Goal: Task Accomplishment & Management: Complete application form

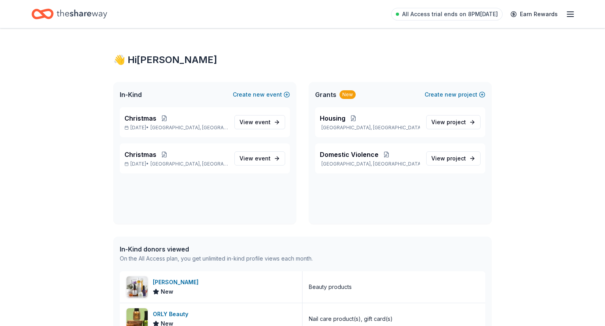
click at [303, 205] on div "In-Kind Create new event Christmas Dec 25, 2025 • Danville, VA View event Chris…" at bounding box center [303, 153] width 378 height 142
click at [463, 119] on span "project" at bounding box center [456, 122] width 19 height 7
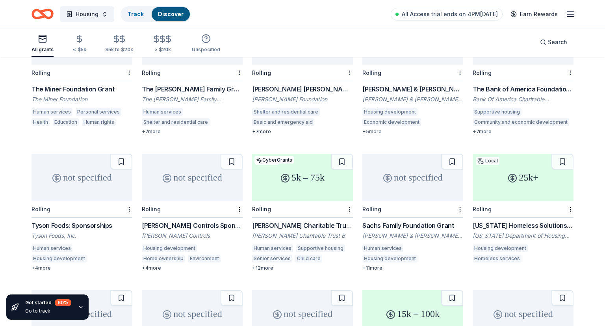
scroll to position [541, 0]
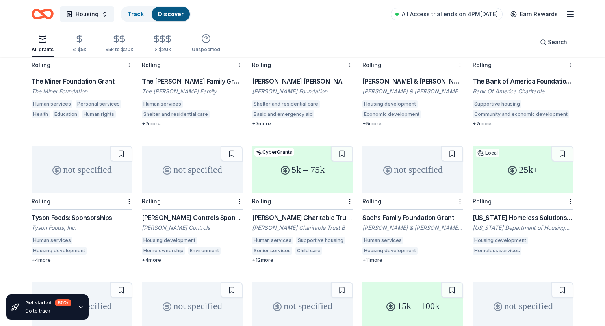
click at [532, 213] on div "Virginia Homeless Solutions Program (VHSP)" at bounding box center [523, 217] width 101 height 9
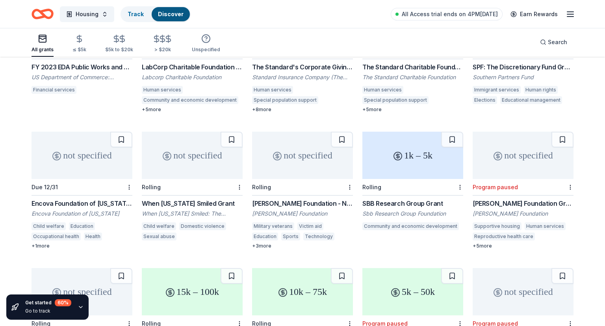
scroll to position [1486, 0]
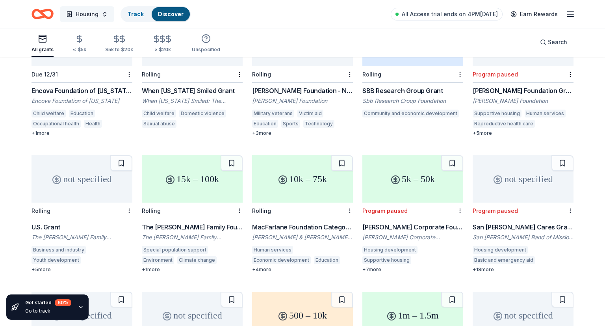
click at [104, 14] on button "Housing" at bounding box center [87, 14] width 54 height 16
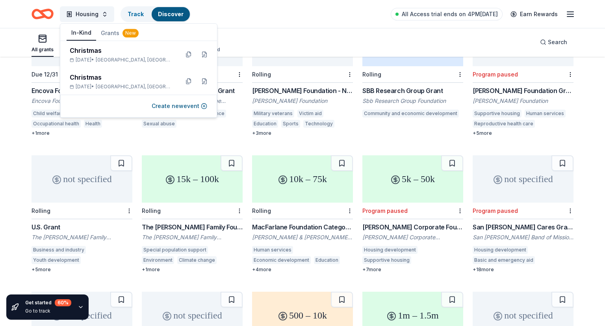
click at [79, 35] on button "In-Kind" at bounding box center [82, 33] width 30 height 15
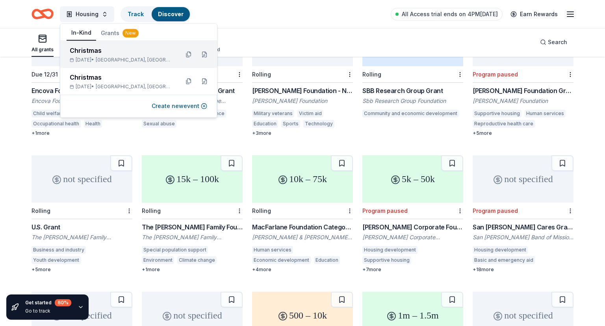
click at [111, 50] on div "Christmas" at bounding box center [121, 50] width 103 height 9
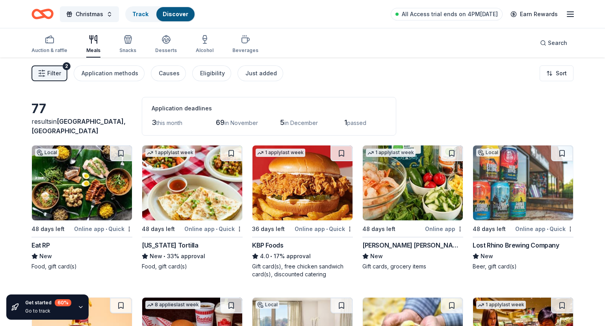
click at [163, 122] on span "this month" at bounding box center [169, 122] width 26 height 7
click at [53, 48] on div "Auction & raffle" at bounding box center [50, 50] width 36 height 6
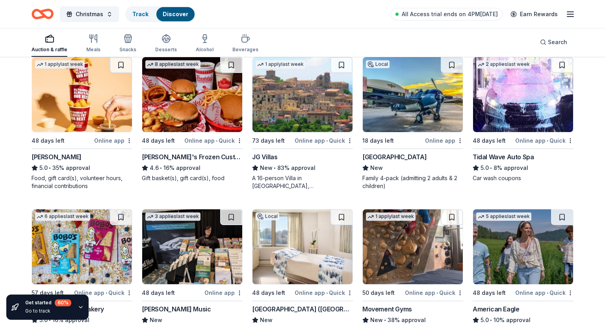
scroll to position [858, 0]
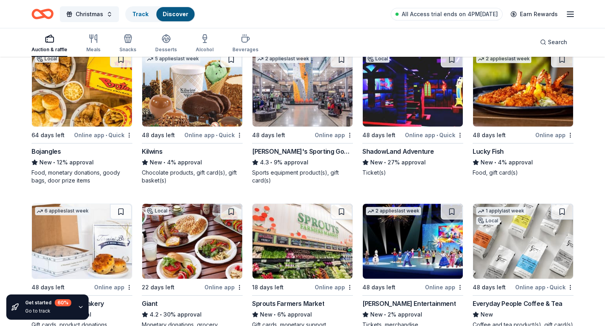
scroll to position [3088, 0]
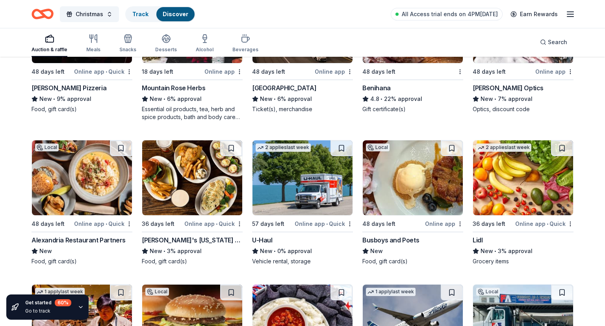
scroll to position [3522, 0]
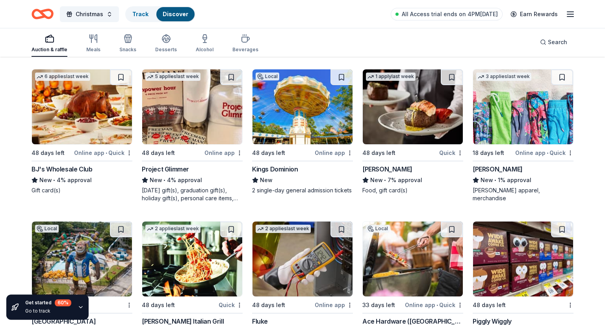
scroll to position [3868, 0]
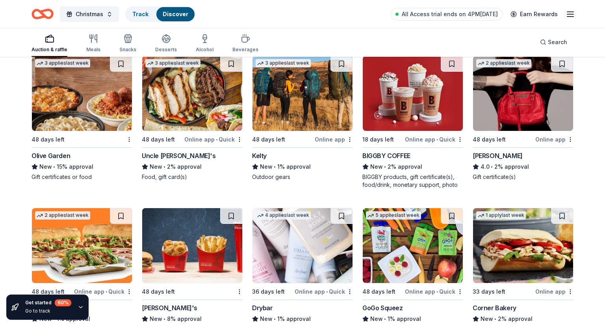
scroll to position [5264, 0]
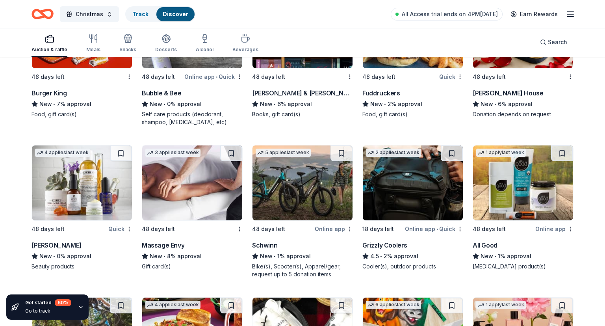
scroll to position [5615, 0]
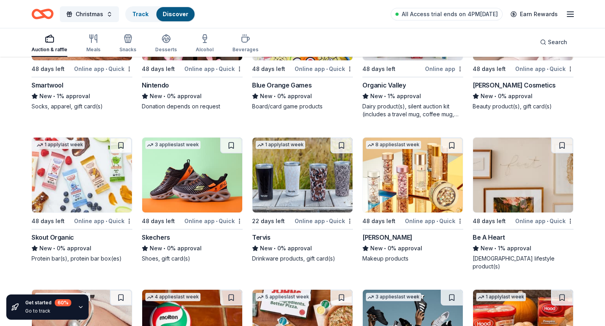
scroll to position [7205, 0]
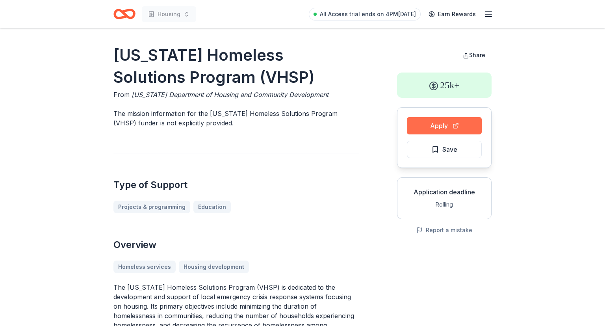
click at [446, 127] on button "Apply" at bounding box center [444, 125] width 75 height 17
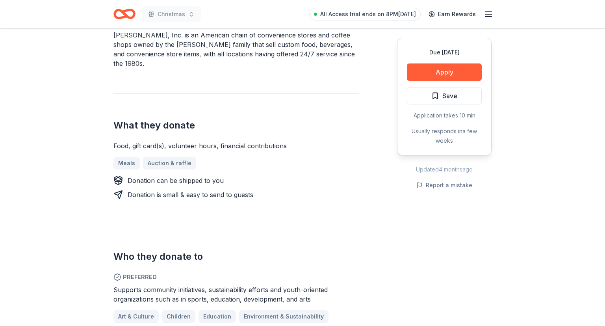
scroll to position [333, 0]
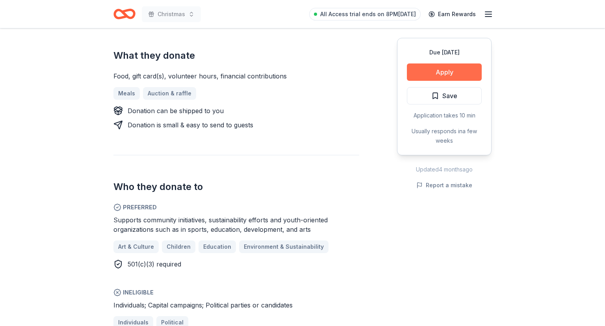
click at [436, 70] on button "Apply" at bounding box center [444, 71] width 75 height 17
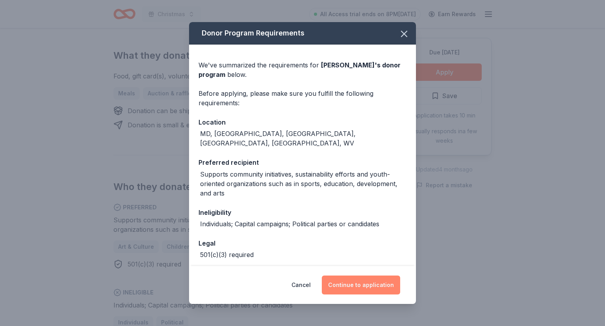
click at [357, 283] on button "Continue to application" at bounding box center [361, 284] width 78 height 19
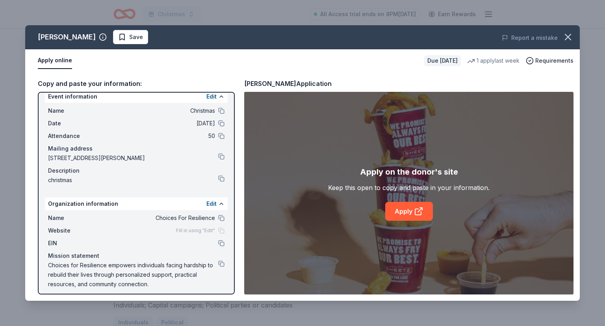
scroll to position [13, 0]
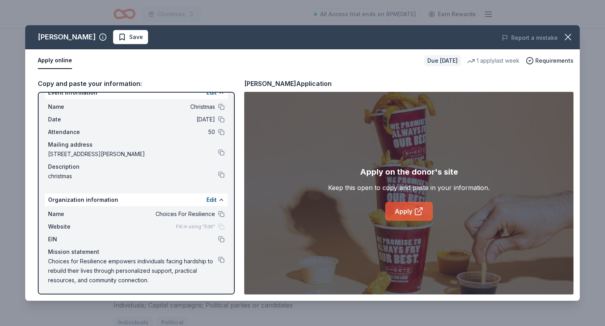
click at [406, 213] on link "Apply" at bounding box center [409, 211] width 48 height 19
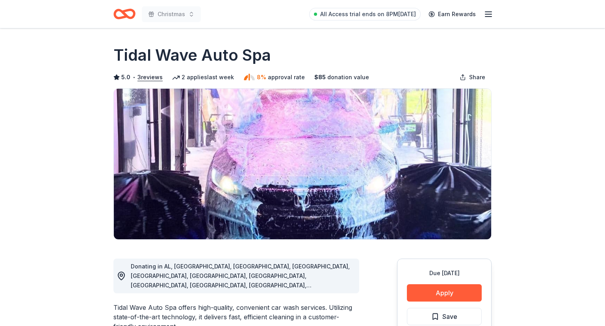
scroll to position [125, 0]
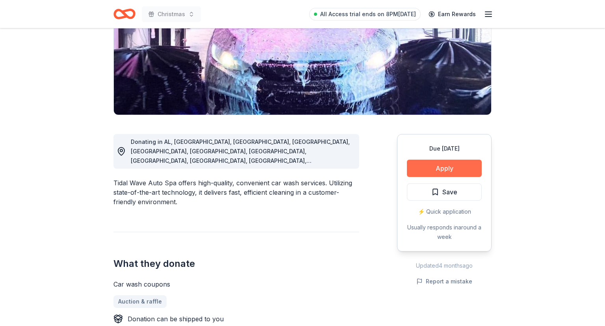
click at [437, 161] on button "Apply" at bounding box center [444, 168] width 75 height 17
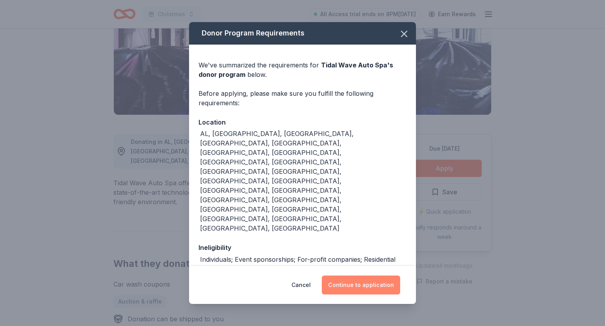
click at [373, 275] on button "Continue to application" at bounding box center [361, 284] width 78 height 19
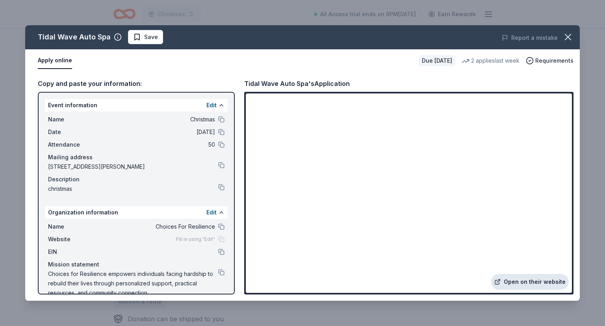
click at [534, 280] on link "Open on their website" at bounding box center [530, 282] width 78 height 16
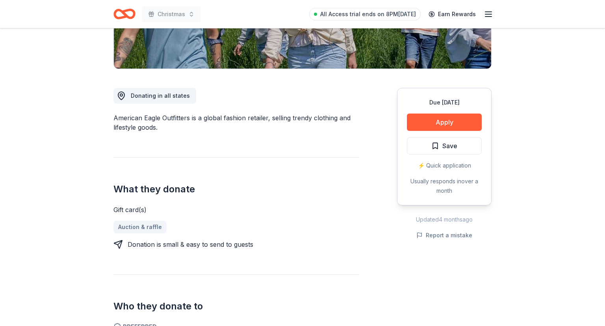
scroll to position [166, 0]
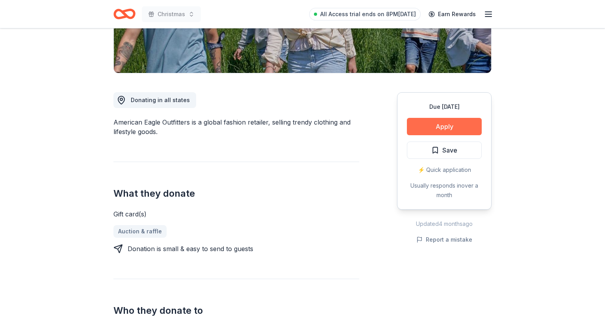
click at [445, 125] on button "Apply" at bounding box center [444, 126] width 75 height 17
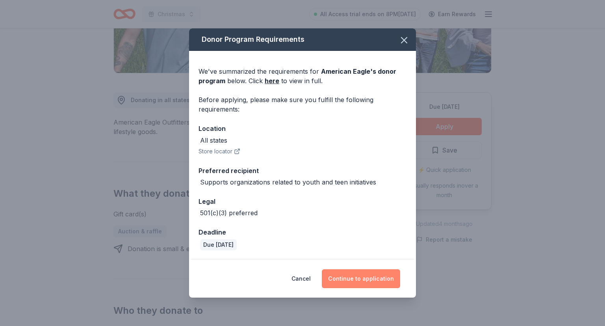
click at [372, 274] on button "Continue to application" at bounding box center [361, 278] width 78 height 19
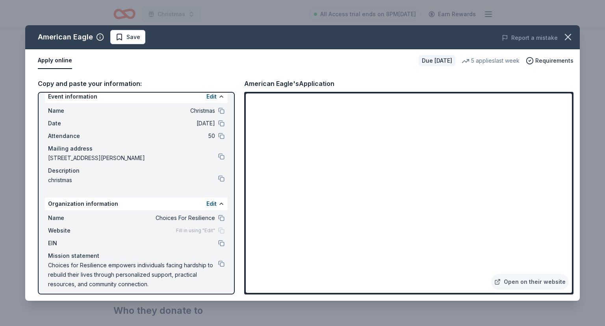
scroll to position [13, 0]
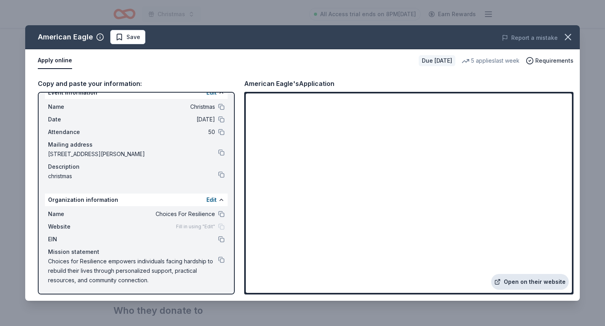
click at [523, 280] on link "Open on their website" at bounding box center [530, 282] width 78 height 16
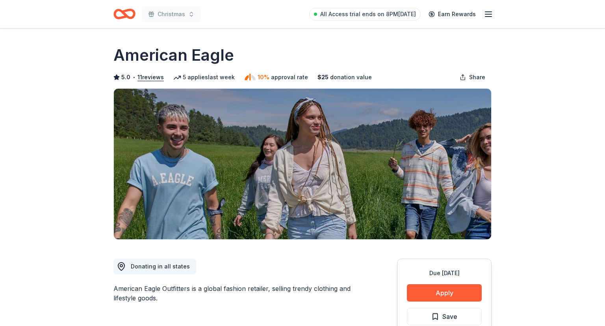
scroll to position [125, 0]
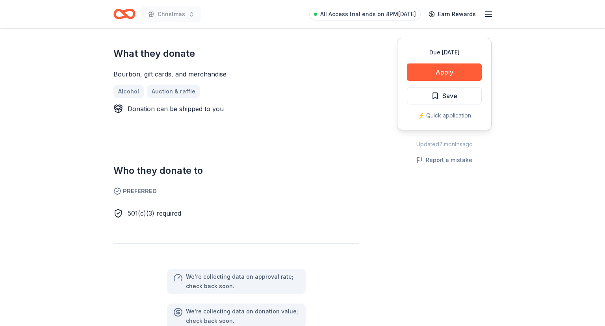
scroll to position [333, 0]
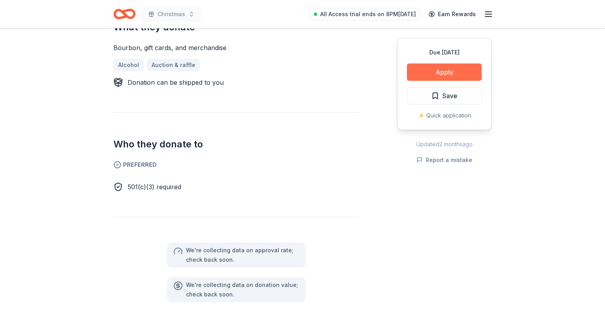
click at [434, 74] on button "Apply" at bounding box center [444, 71] width 75 height 17
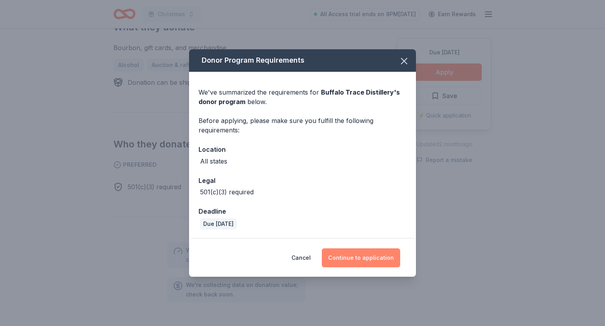
click at [368, 255] on button "Continue to application" at bounding box center [361, 257] width 78 height 19
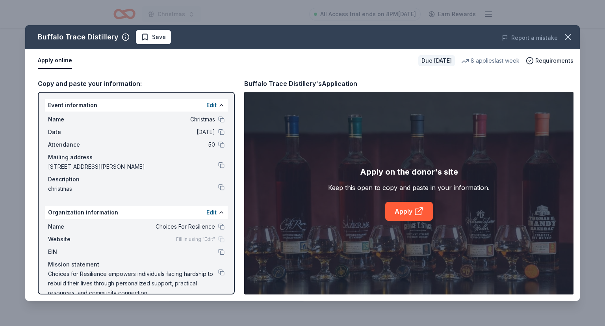
click at [220, 229] on div "Name Choices For Resilience" at bounding box center [136, 226] width 177 height 9
click at [221, 228] on button at bounding box center [221, 226] width 6 height 6
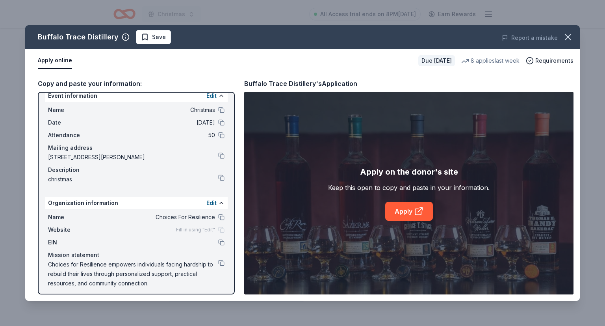
scroll to position [13, 0]
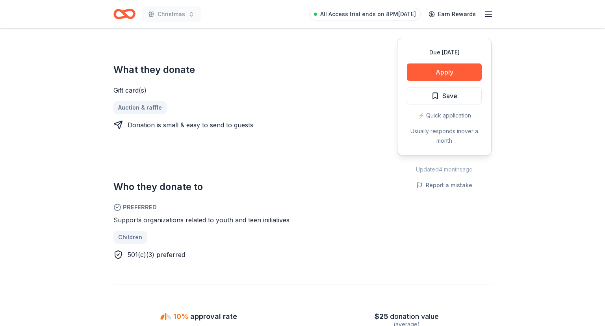
scroll to position [374, 0]
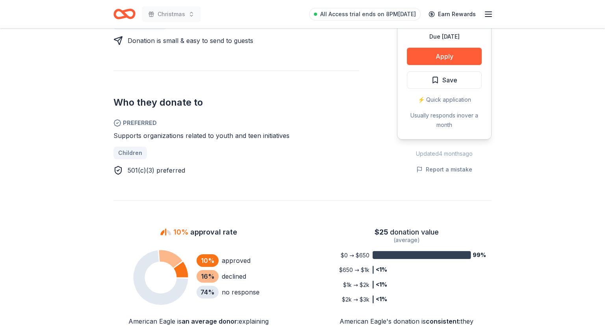
drag, startPoint x: 114, startPoint y: 134, endPoint x: 205, endPoint y: 131, distance: 91.5
click at [204, 131] on div "Supports organizations related to youth and teen initiatives" at bounding box center [237, 135] width 246 height 9
drag, startPoint x: 290, startPoint y: 134, endPoint x: 285, endPoint y: 134, distance: 5.1
click at [258, 136] on div "Supports organizations related to youth and teen initiatives" at bounding box center [237, 135] width 246 height 9
click at [436, 56] on button "Apply" at bounding box center [444, 56] width 75 height 17
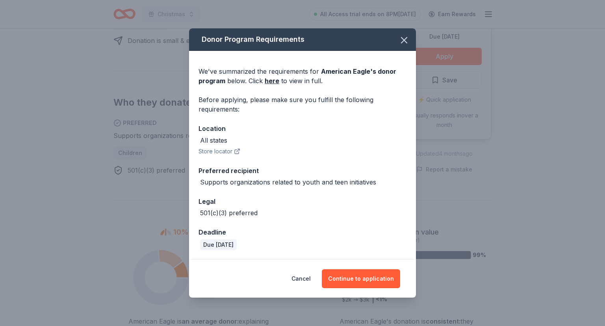
drag, startPoint x: 201, startPoint y: 181, endPoint x: 390, endPoint y: 182, distance: 188.8
click at [390, 182] on div "Supports organizations related to youth and teen initiatives" at bounding box center [303, 181] width 208 height 9
copy div "Supports organizations related to youth and teen initiatives"
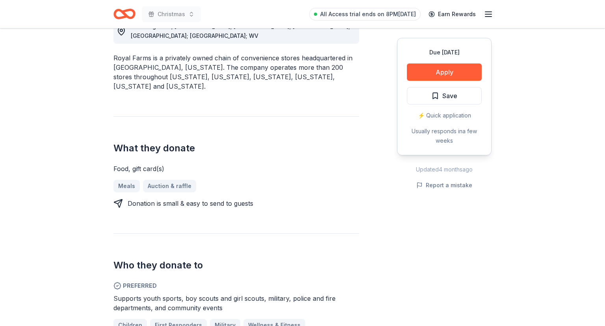
scroll to position [249, 0]
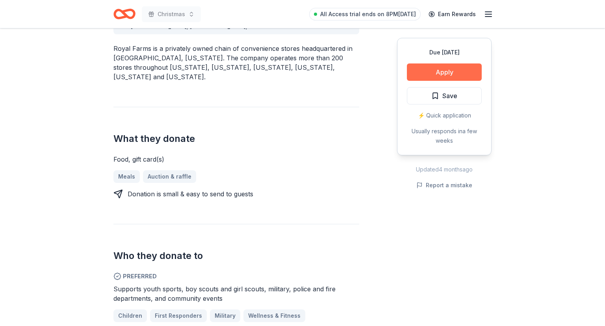
click at [444, 73] on button "Apply" at bounding box center [444, 71] width 75 height 17
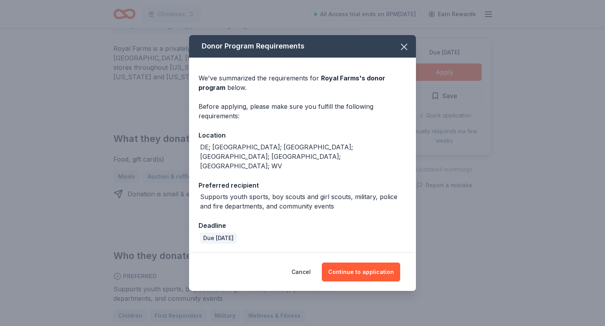
drag, startPoint x: 377, startPoint y: 261, endPoint x: 378, endPoint y: 217, distance: 44.5
click at [378, 217] on div "Donor Program Requirements We've summarized the requirements for Royal Farms 's…" at bounding box center [302, 162] width 227 height 255
click at [404, 52] on icon "button" at bounding box center [404, 46] width 11 height 11
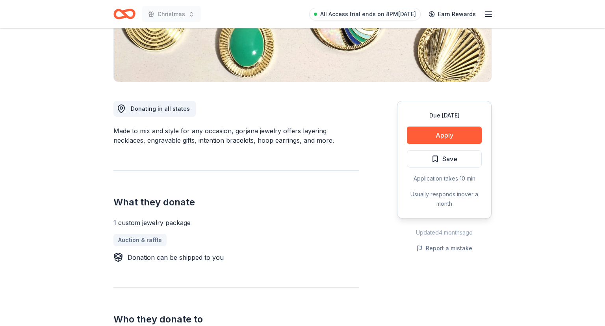
scroll to position [166, 0]
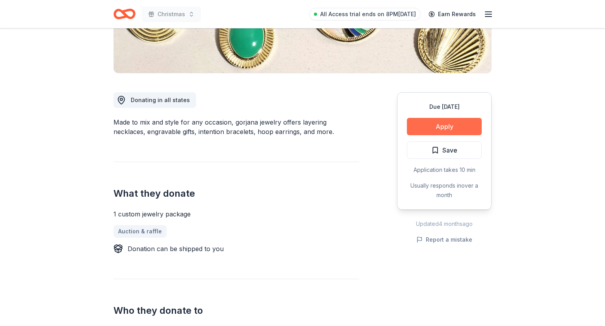
click at [444, 125] on button "Apply" at bounding box center [444, 126] width 75 height 17
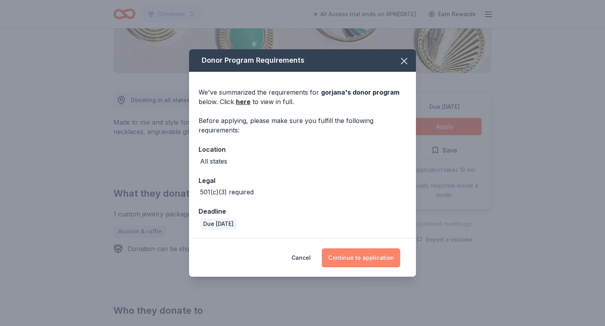
click at [372, 259] on button "Continue to application" at bounding box center [361, 257] width 78 height 19
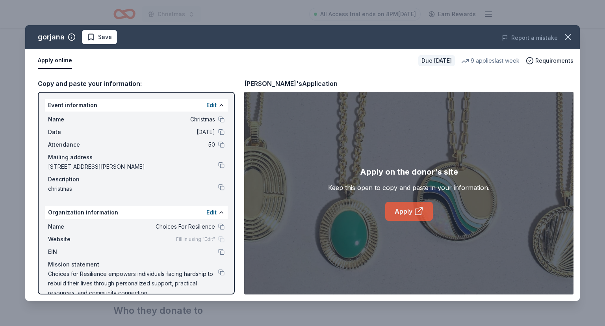
click at [408, 212] on link "Apply" at bounding box center [409, 211] width 48 height 19
click at [194, 15] on div "gorjana Save Report a mistake Apply online Due in 48 days 9 applies last week R…" at bounding box center [302, 163] width 605 height 326
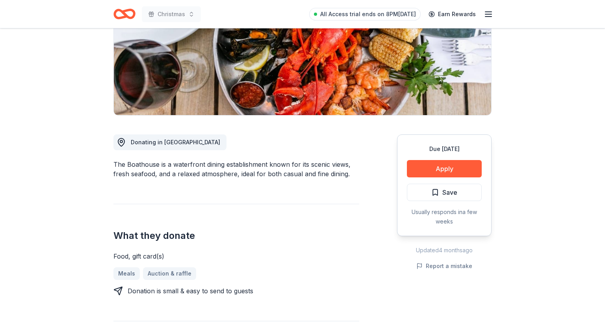
scroll to position [125, 0]
click at [444, 169] on button "Apply" at bounding box center [444, 168] width 75 height 17
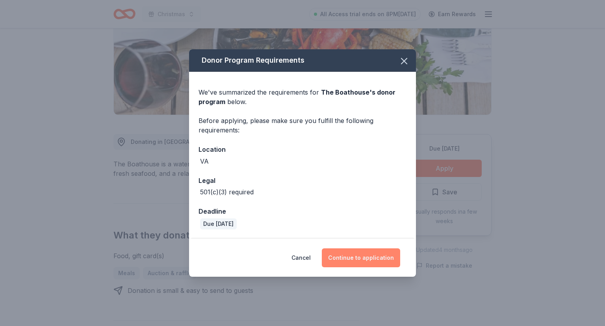
click at [374, 264] on button "Continue to application" at bounding box center [361, 257] width 78 height 19
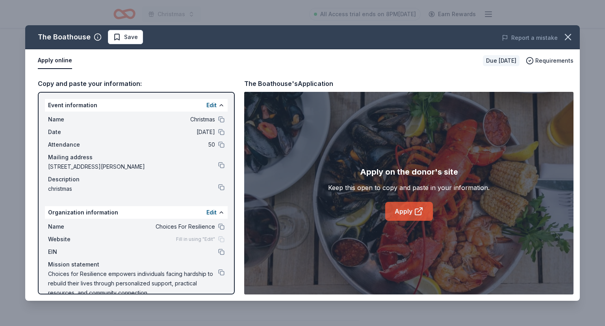
click at [406, 210] on link "Apply" at bounding box center [409, 211] width 48 height 19
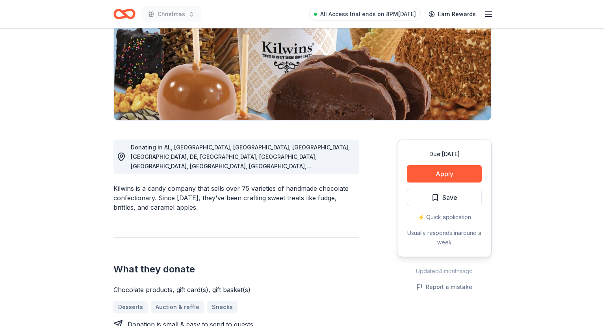
scroll to position [166, 0]
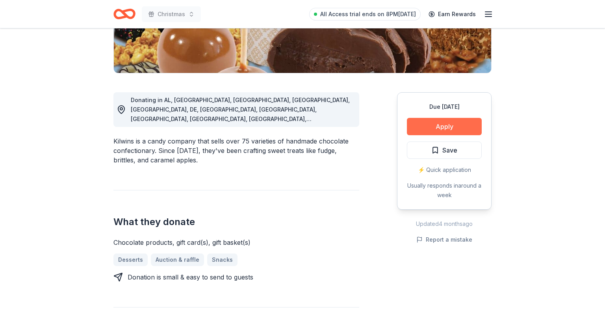
drag, startPoint x: 443, startPoint y: 139, endPoint x: 445, endPoint y: 126, distance: 13.2
click at [445, 126] on div "Due [DATE] Apply Save ⚡️ Quick application Usually responds in around a week" at bounding box center [444, 150] width 95 height 117
click at [446, 127] on button "Apply" at bounding box center [444, 126] width 75 height 17
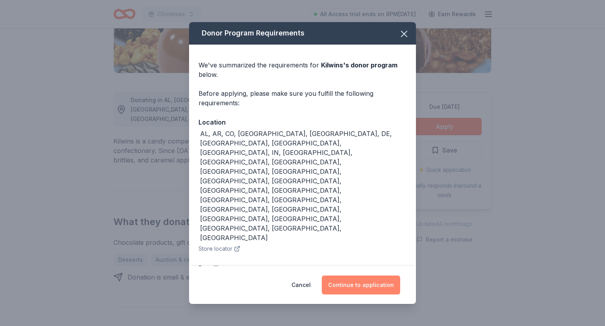
click at [369, 275] on button "Continue to application" at bounding box center [361, 284] width 78 height 19
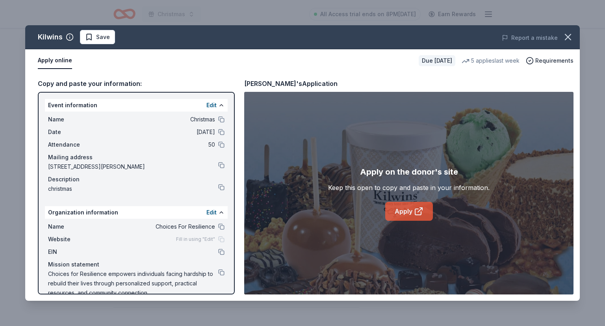
click at [401, 208] on link "Apply" at bounding box center [409, 211] width 48 height 19
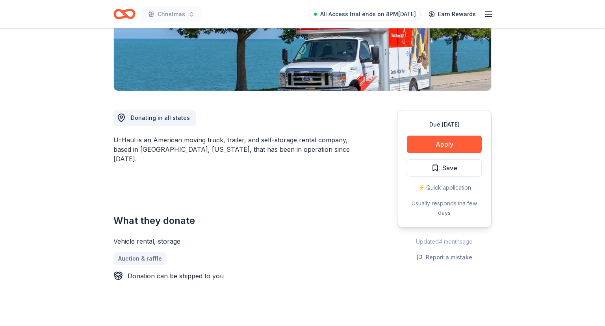
scroll to position [166, 0]
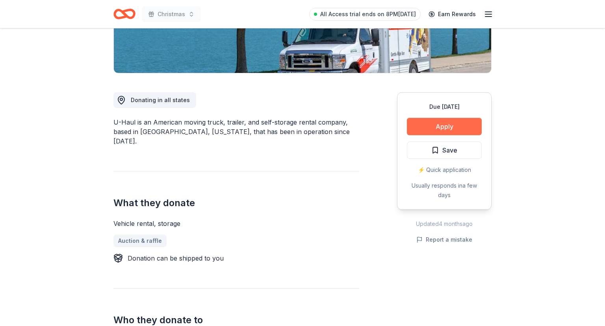
click at [452, 127] on button "Apply" at bounding box center [444, 126] width 75 height 17
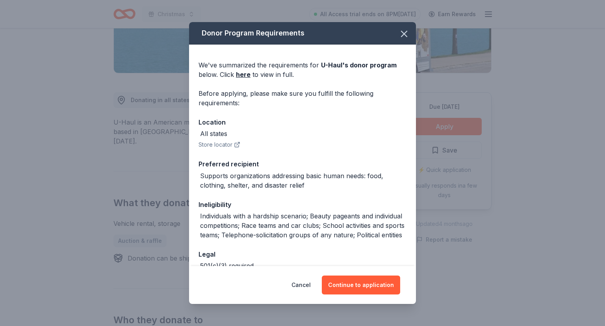
scroll to position [45, 0]
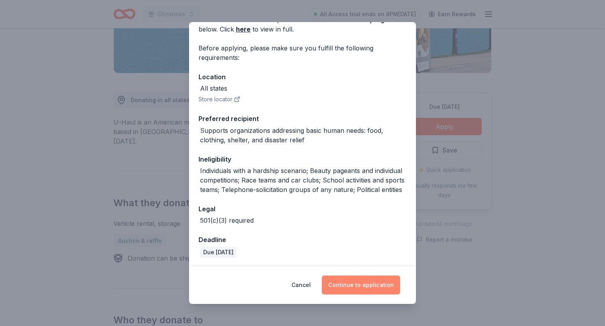
click at [368, 285] on button "Continue to application" at bounding box center [361, 284] width 78 height 19
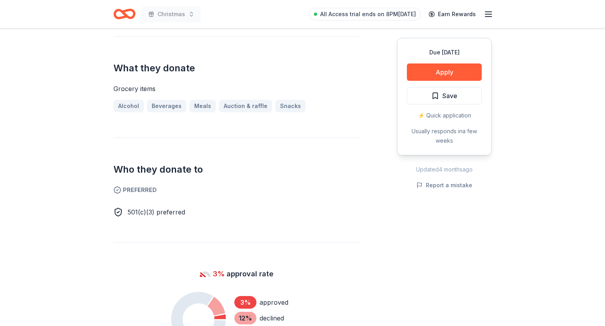
scroll to position [333, 0]
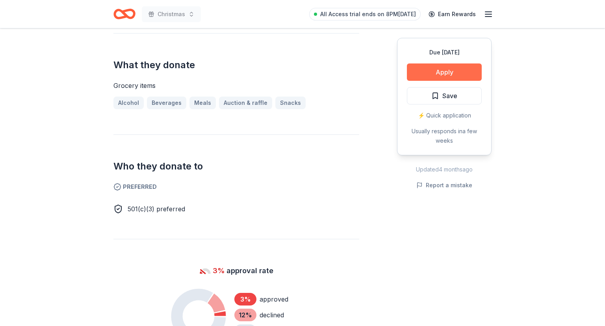
click at [438, 69] on button "Apply" at bounding box center [444, 71] width 75 height 17
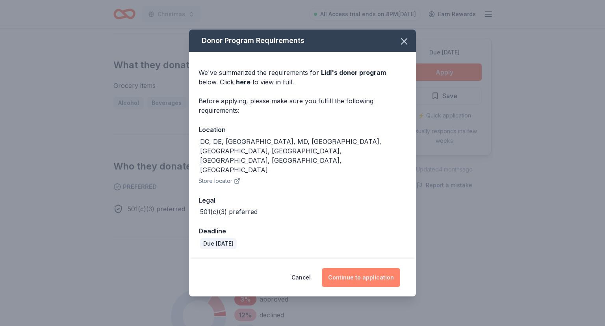
click at [365, 268] on button "Continue to application" at bounding box center [361, 277] width 78 height 19
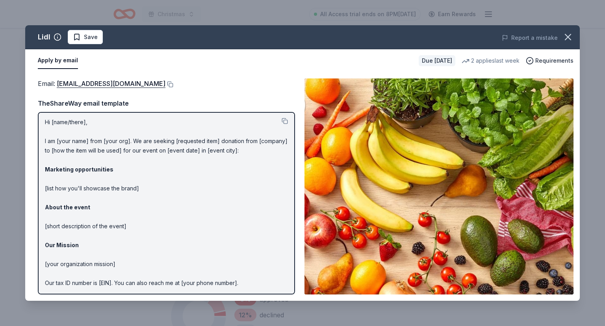
scroll to position [0, 0]
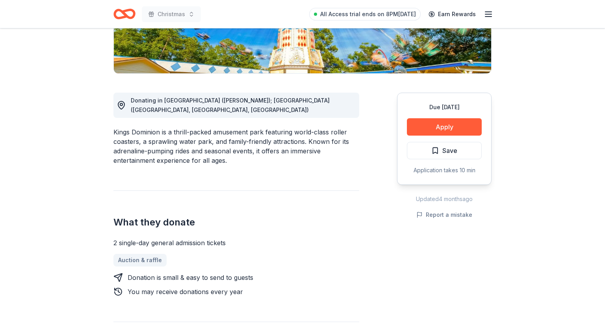
scroll to position [166, 0]
click at [432, 132] on button "Apply" at bounding box center [444, 126] width 75 height 17
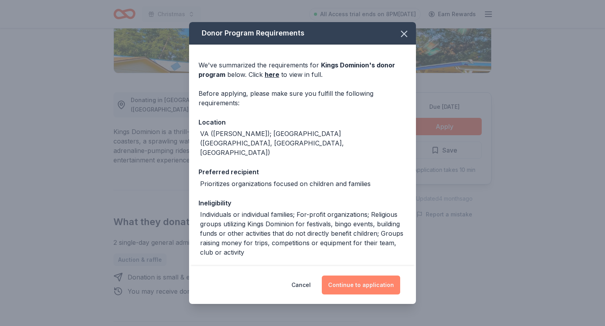
click at [372, 280] on button "Continue to application" at bounding box center [361, 284] width 78 height 19
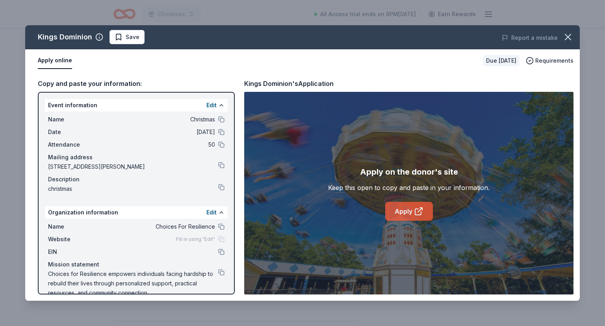
click at [409, 215] on link "Apply" at bounding box center [409, 211] width 48 height 19
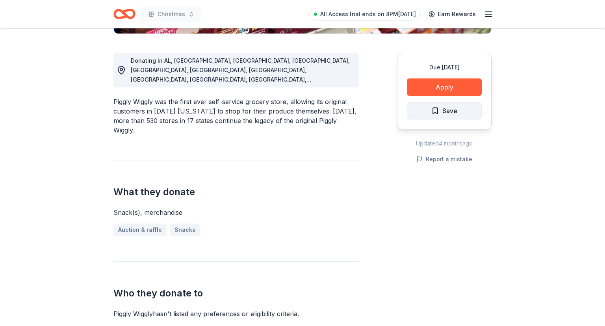
scroll to position [208, 0]
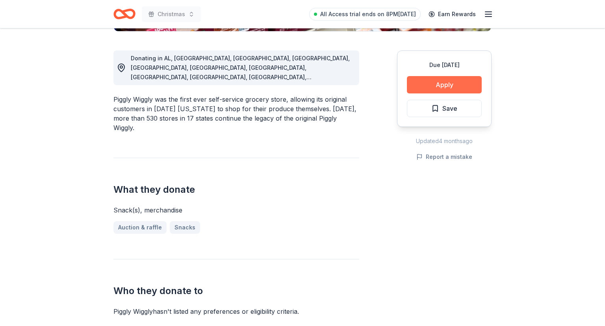
click at [441, 79] on button "Apply" at bounding box center [444, 84] width 75 height 17
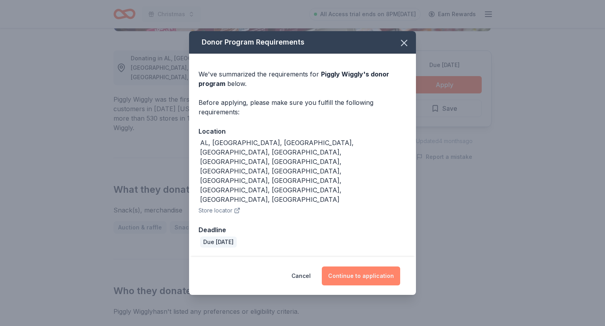
click at [364, 266] on button "Continue to application" at bounding box center [361, 275] width 78 height 19
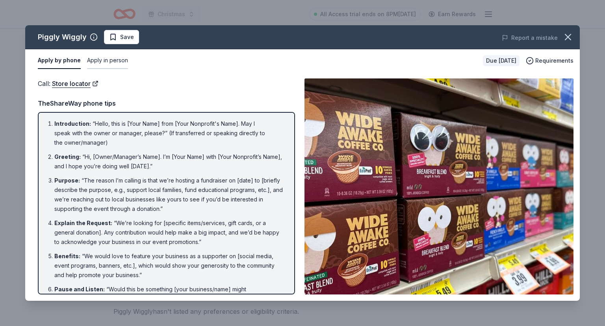
click at [107, 62] on button "Apply in person" at bounding box center [107, 60] width 41 height 17
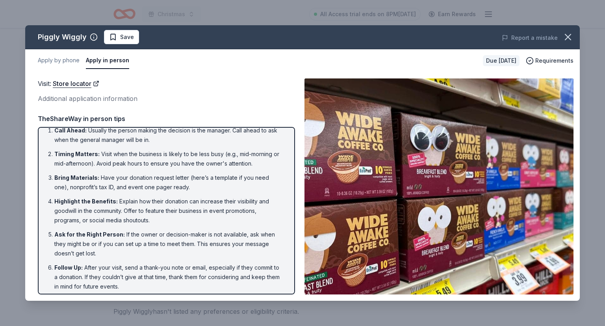
scroll to position [11, 0]
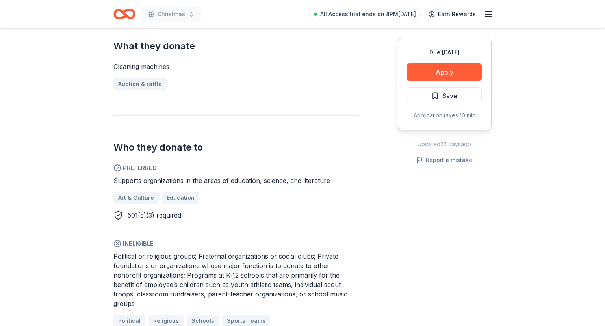
scroll to position [374, 0]
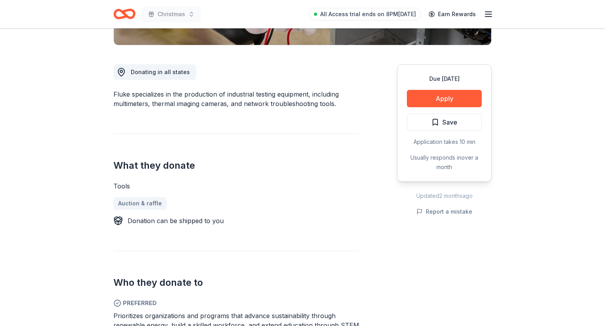
scroll to position [291, 0]
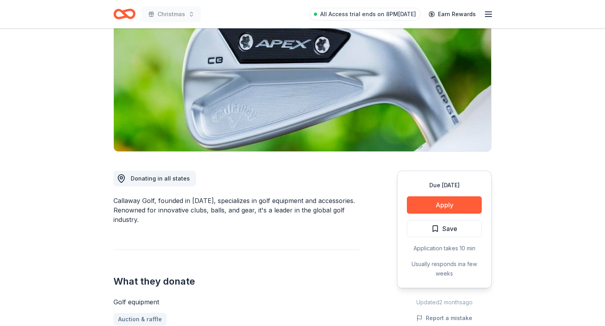
scroll to position [83, 0]
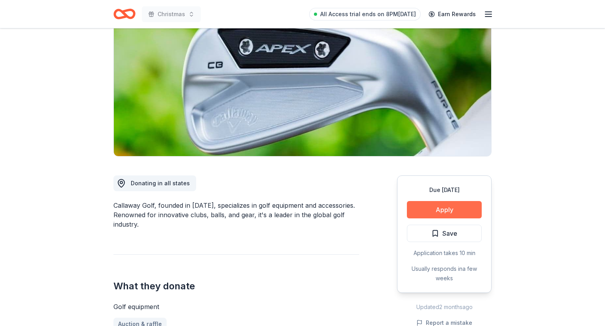
click at [441, 210] on button "Apply" at bounding box center [444, 209] width 75 height 17
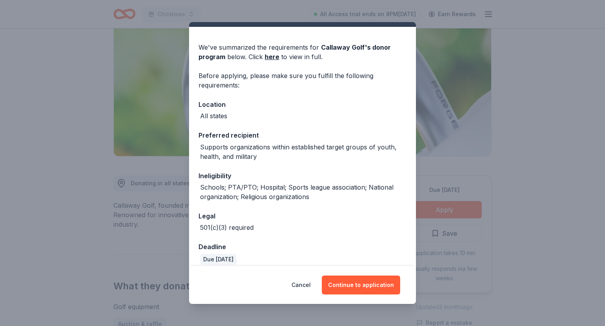
scroll to position [25, 0]
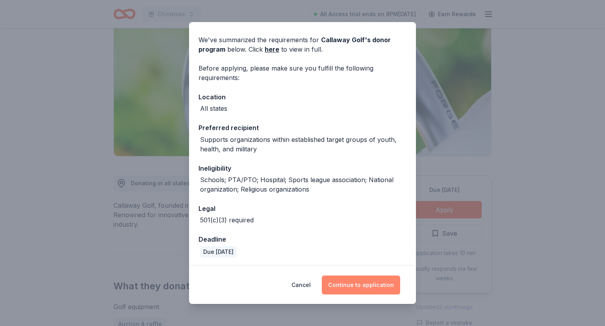
click at [362, 278] on div "Cancel Continue to application" at bounding box center [302, 285] width 227 height 38
click at [363, 287] on button "Continue to application" at bounding box center [361, 284] width 78 height 19
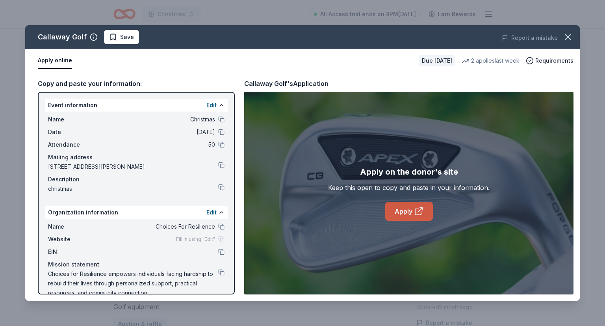
click at [405, 204] on link "Apply" at bounding box center [409, 211] width 48 height 19
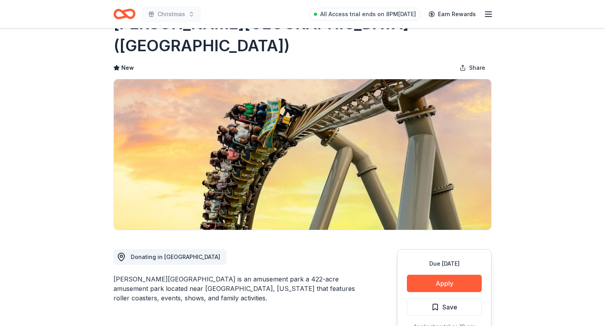
scroll to position [166, 0]
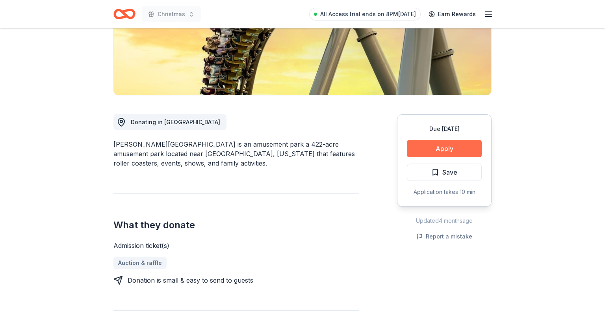
click at [444, 140] on button "Apply" at bounding box center [444, 148] width 75 height 17
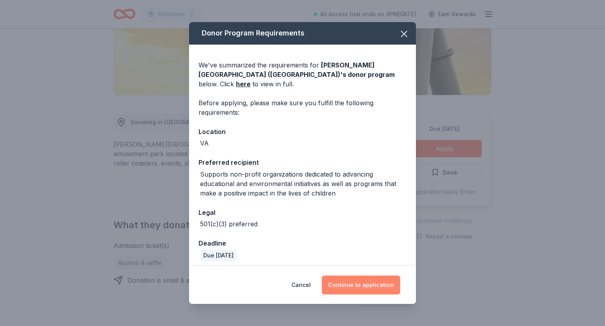
click at [364, 284] on button "Continue to application" at bounding box center [361, 284] width 78 height 19
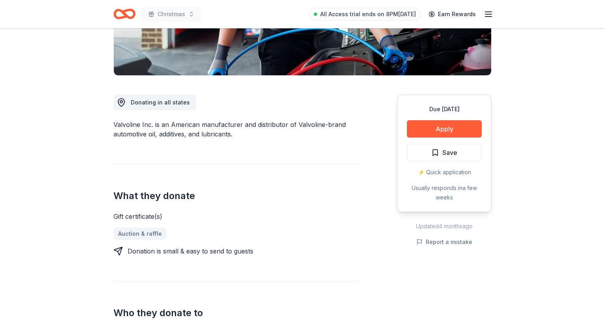
scroll to position [166, 0]
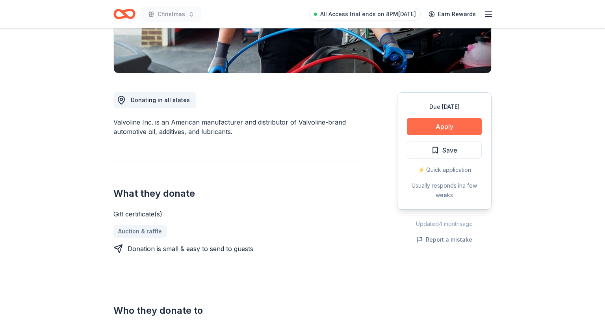
click at [434, 121] on button "Apply" at bounding box center [444, 126] width 75 height 17
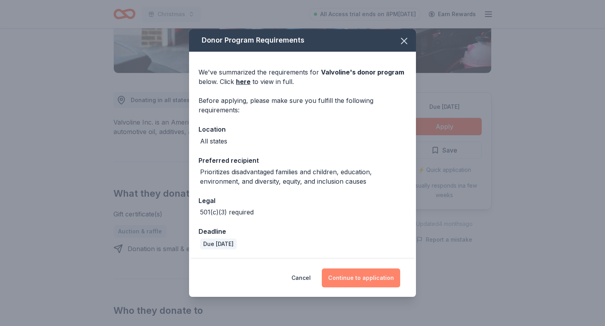
click at [376, 277] on button "Continue to application" at bounding box center [361, 277] width 78 height 19
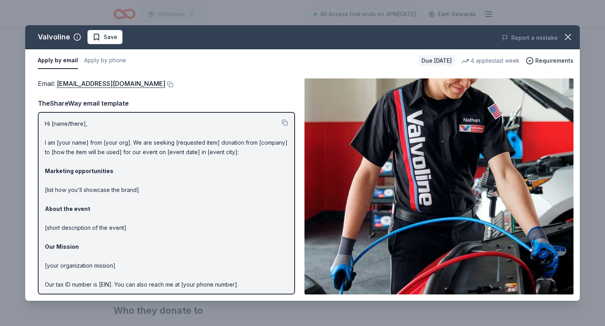
drag, startPoint x: 56, startPoint y: 83, endPoint x: 143, endPoint y: 89, distance: 87.4
click at [127, 84] on span "Email : contributions@valvoline.com" at bounding box center [102, 84] width 128 height 8
click at [166, 83] on button at bounding box center [170, 84] width 8 height 6
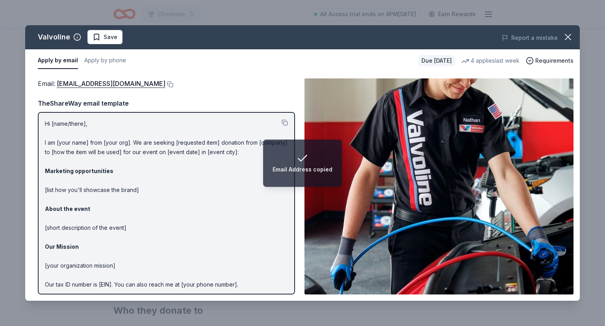
click at [207, 227] on p "Hi [name/there], I am [your name] from [your org]. We are seeking [requested it…" at bounding box center [166, 218] width 243 height 199
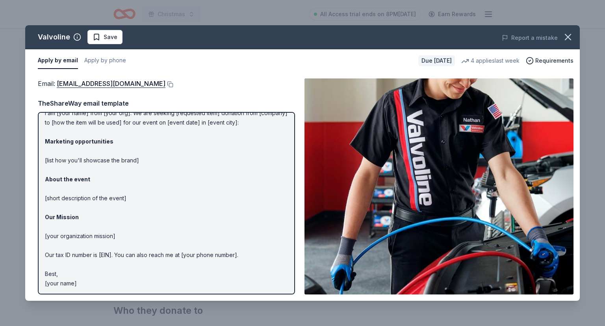
scroll to position [0, 0]
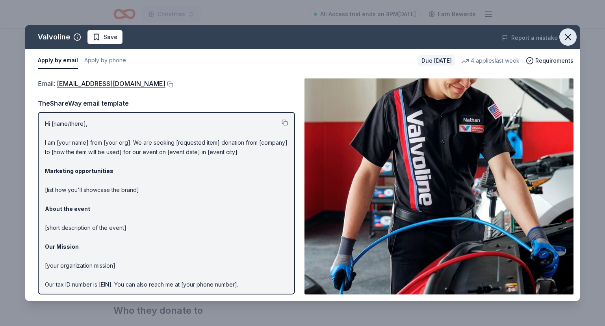
click at [568, 32] on icon "button" at bounding box center [568, 37] width 11 height 11
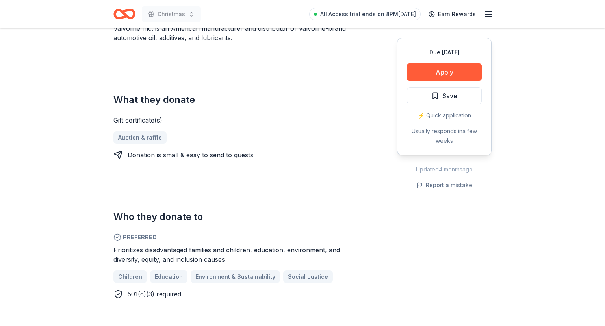
scroll to position [374, 0]
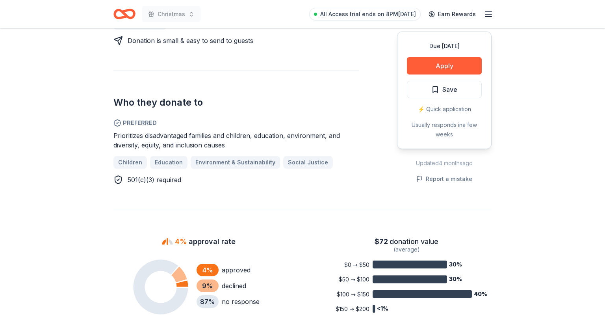
drag, startPoint x: 111, startPoint y: 136, endPoint x: 207, endPoint y: 139, distance: 96.2
click at [207, 139] on div "Valvoline New • 2 reviews 4 applies last week 4% approval rate $ 72 donation va…" at bounding box center [303, 202] width 404 height 1096
drag, startPoint x: 228, startPoint y: 144, endPoint x: 118, endPoint y: 139, distance: 110.1
click at [116, 140] on div "Prioritizes disadvantaged families and children, education, environment, and di…" at bounding box center [237, 140] width 246 height 19
drag, startPoint x: 234, startPoint y: 143, endPoint x: 147, endPoint y: 141, distance: 86.3
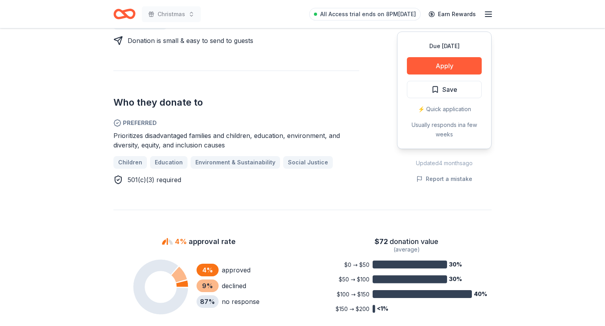
click at [146, 141] on div "Prioritizes disadvantaged families and children, education, environment, and di…" at bounding box center [237, 140] width 246 height 19
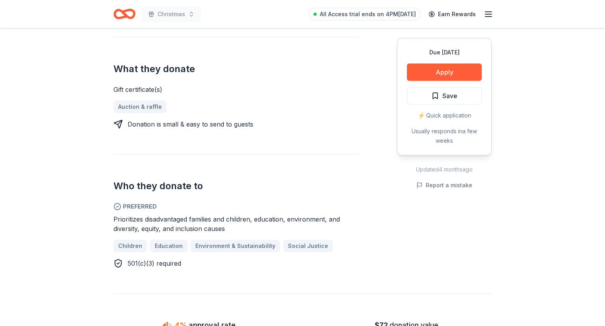
scroll to position [249, 0]
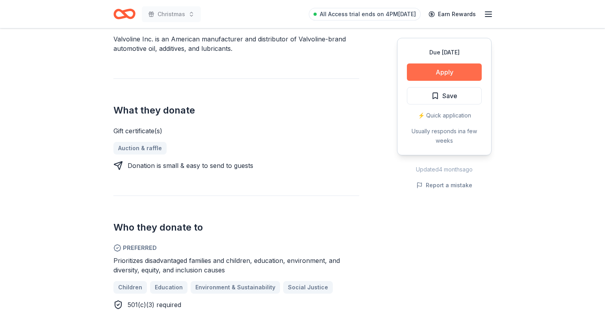
click at [441, 69] on button "Apply" at bounding box center [444, 71] width 75 height 17
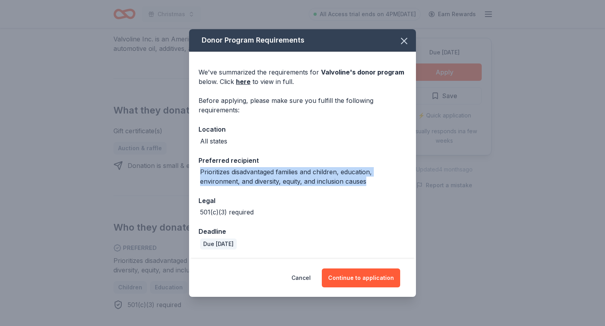
drag, startPoint x: 200, startPoint y: 171, endPoint x: 371, endPoint y: 184, distance: 171.5
click at [372, 184] on div "Prioritizes disadvantaged families and children, education, environment, and di…" at bounding box center [303, 176] width 207 height 19
copy div "Prioritizes disadvantaged families and children, education, environment, and di…"
drag, startPoint x: 408, startPoint y: 38, endPoint x: 407, endPoint y: 46, distance: 7.9
click at [408, 39] on icon "button" at bounding box center [404, 40] width 11 height 11
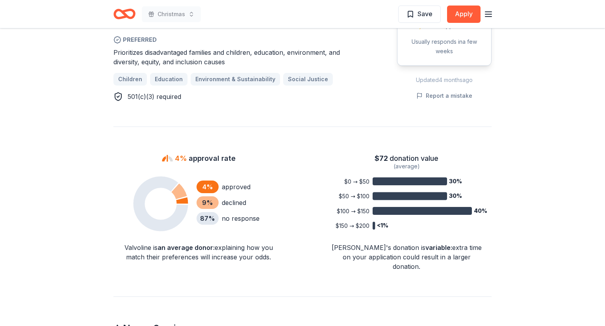
scroll to position [624, 0]
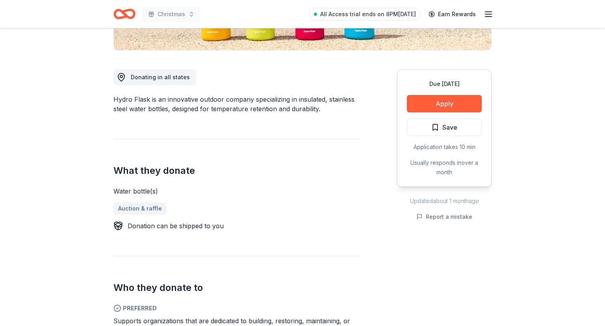
scroll to position [291, 0]
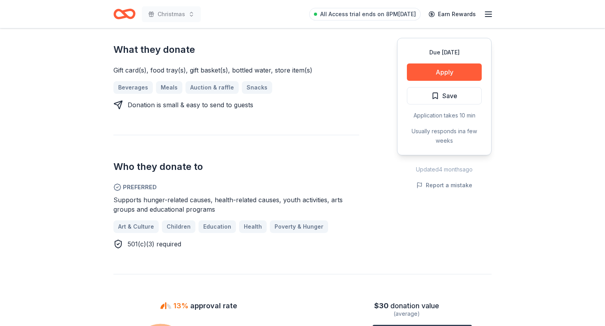
scroll to position [374, 0]
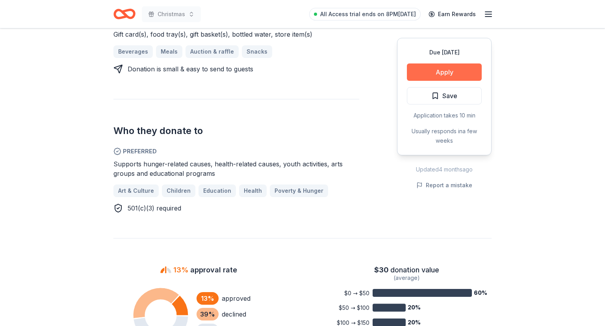
click at [457, 71] on button "Apply" at bounding box center [444, 71] width 75 height 17
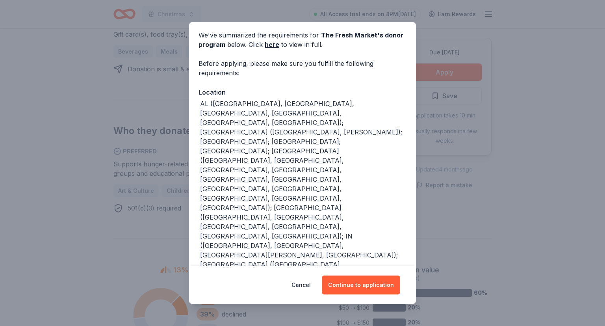
scroll to position [100, 0]
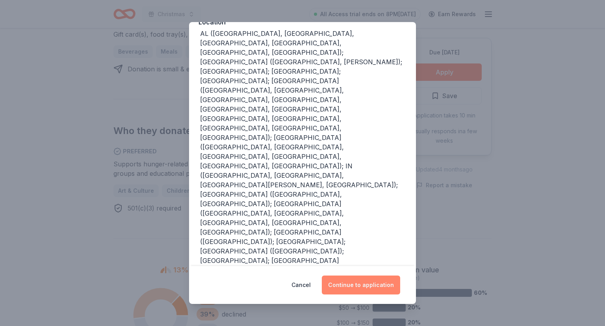
click at [368, 281] on button "Continue to application" at bounding box center [361, 284] width 78 height 19
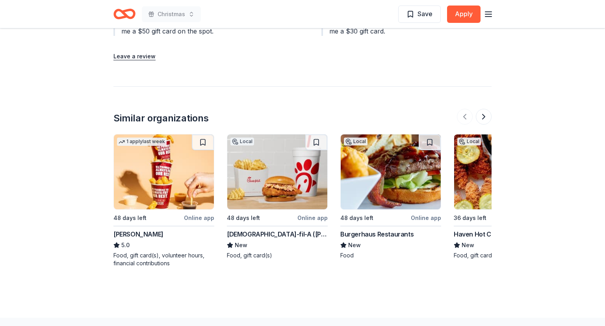
scroll to position [854, 0]
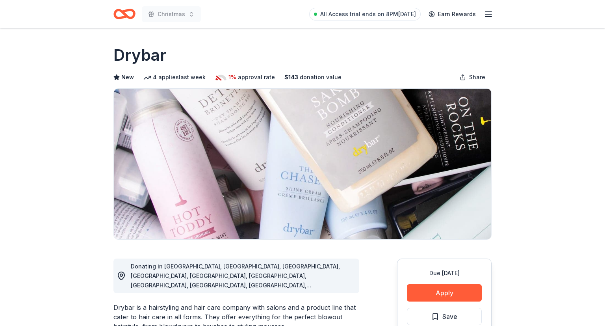
scroll to position [166, 0]
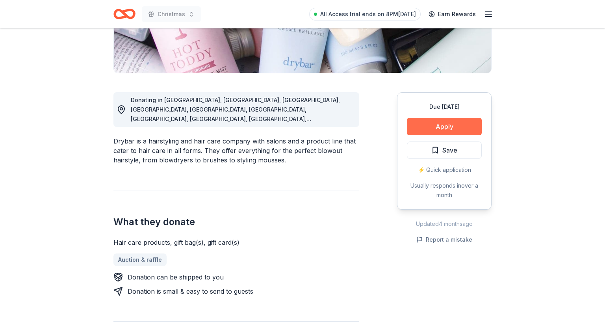
click at [455, 125] on button "Apply" at bounding box center [444, 126] width 75 height 17
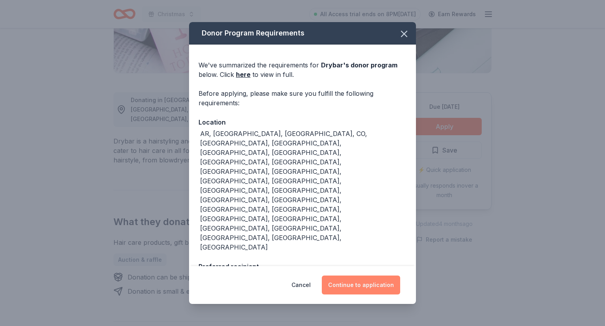
click at [363, 284] on button "Continue to application" at bounding box center [361, 284] width 78 height 19
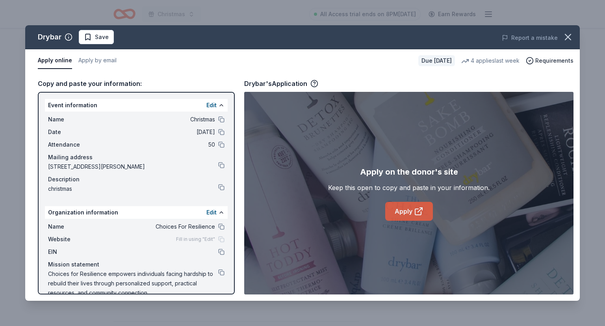
click at [399, 208] on link "Apply" at bounding box center [409, 211] width 48 height 19
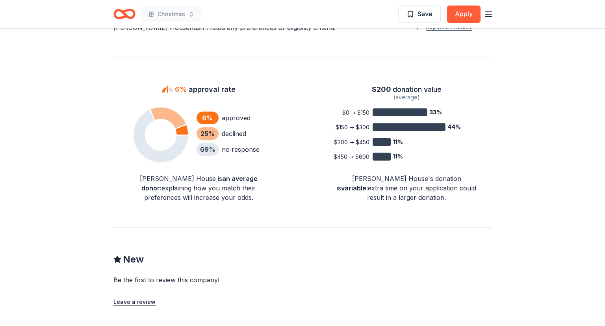
scroll to position [291, 0]
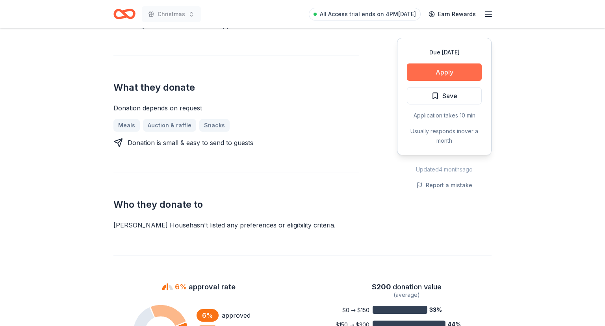
click at [431, 76] on button "Apply" at bounding box center [444, 71] width 75 height 17
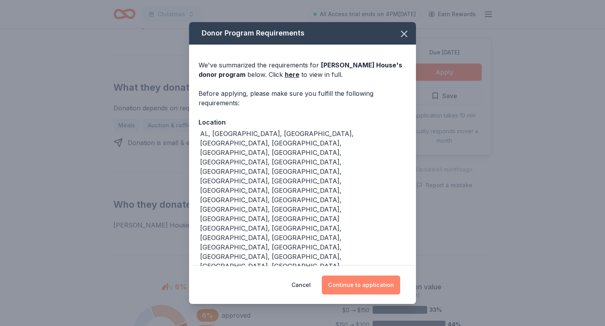
click at [365, 275] on button "Continue to application" at bounding box center [361, 284] width 78 height 19
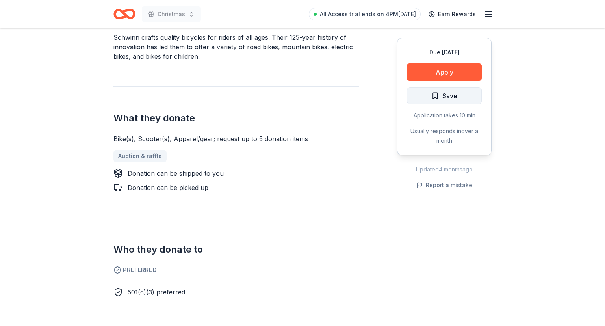
scroll to position [208, 0]
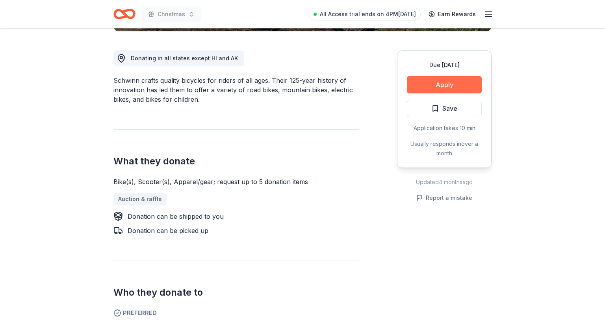
click at [441, 89] on button "Apply" at bounding box center [444, 84] width 75 height 17
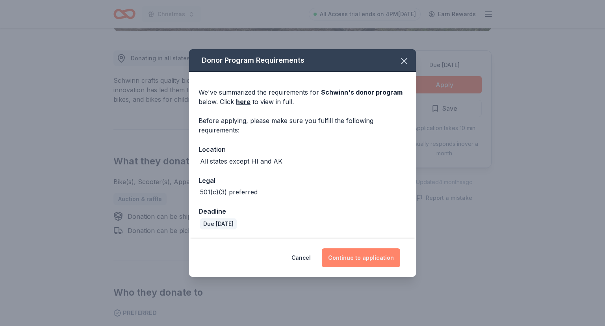
click at [360, 255] on button "Continue to application" at bounding box center [361, 257] width 78 height 19
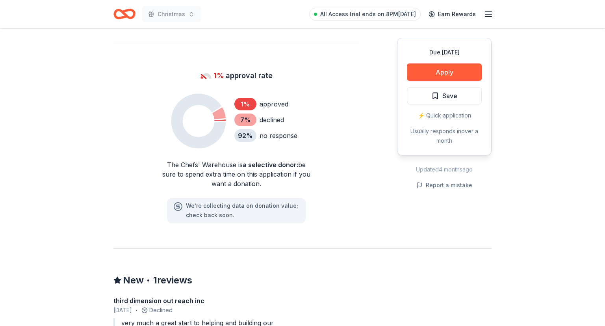
scroll to position [374, 0]
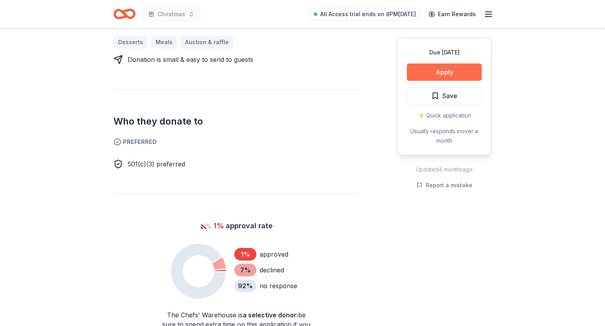
click at [454, 72] on button "Apply" at bounding box center [444, 71] width 75 height 17
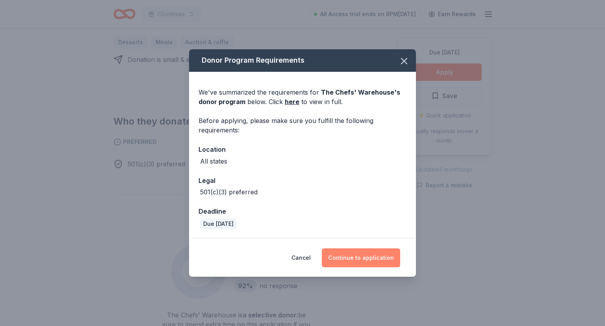
click at [377, 259] on button "Continue to application" at bounding box center [361, 257] width 78 height 19
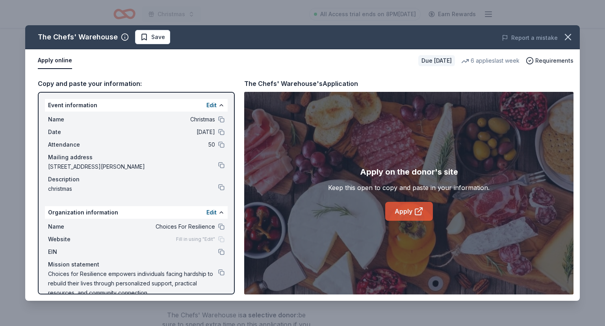
click at [409, 212] on link "Apply" at bounding box center [409, 211] width 48 height 19
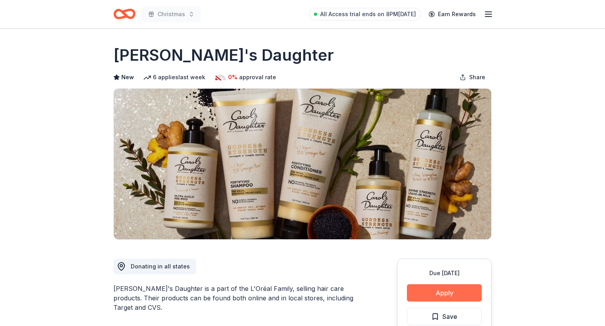
click at [450, 294] on button "Apply" at bounding box center [444, 292] width 75 height 17
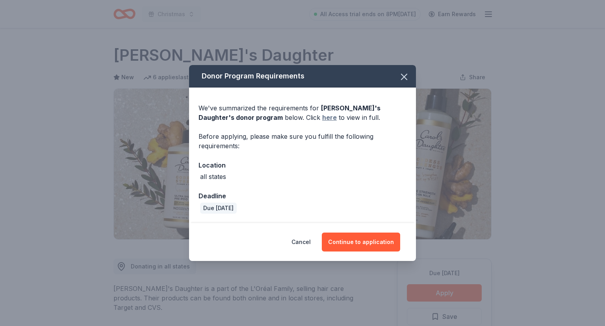
click at [322, 117] on link "here" at bounding box center [329, 117] width 15 height 9
click at [360, 245] on button "Continue to application" at bounding box center [361, 242] width 78 height 19
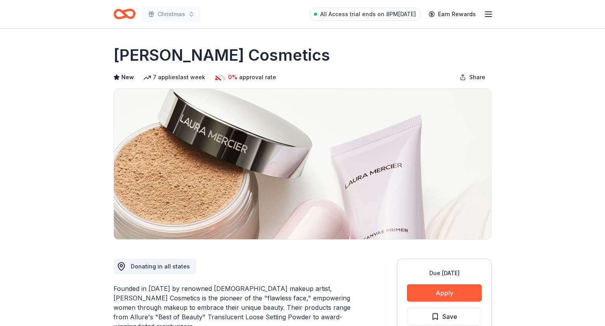
scroll to position [125, 0]
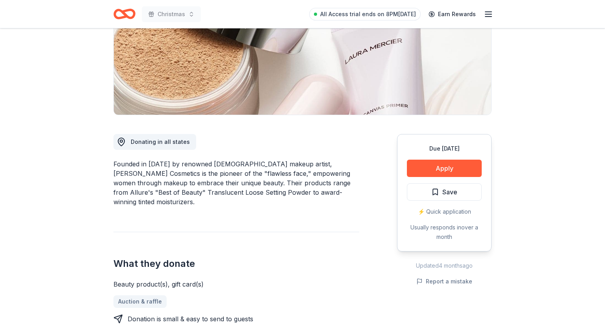
click at [439, 171] on button "Apply" at bounding box center [444, 168] width 75 height 17
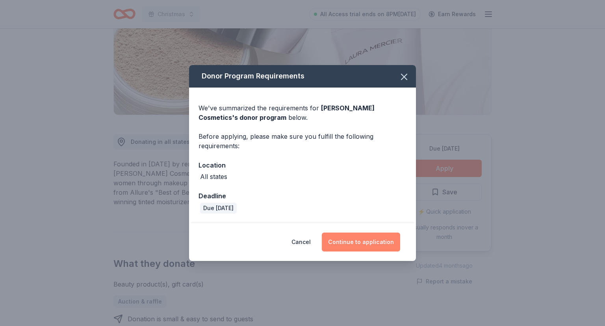
click at [376, 241] on button "Continue to application" at bounding box center [361, 242] width 78 height 19
